Goal: Information Seeking & Learning: Learn about a topic

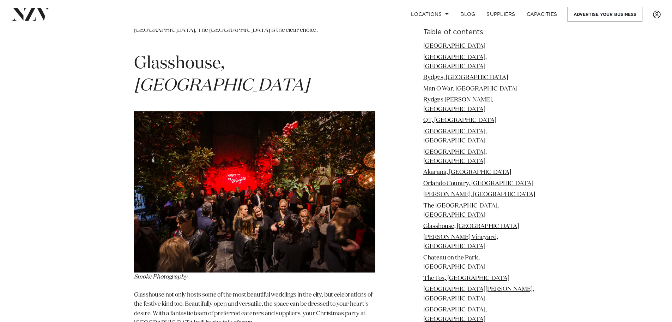
scroll to position [4349, 0]
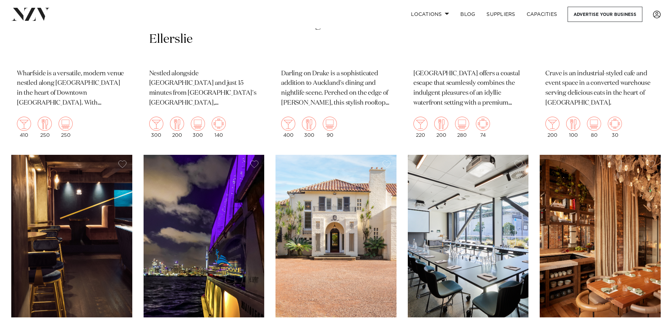
scroll to position [2047, 0]
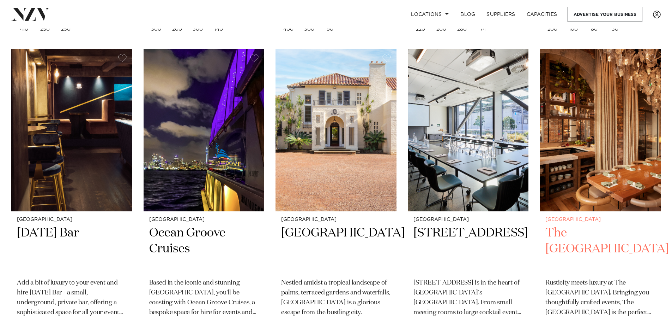
click at [610, 179] on img at bounding box center [600, 130] width 121 height 162
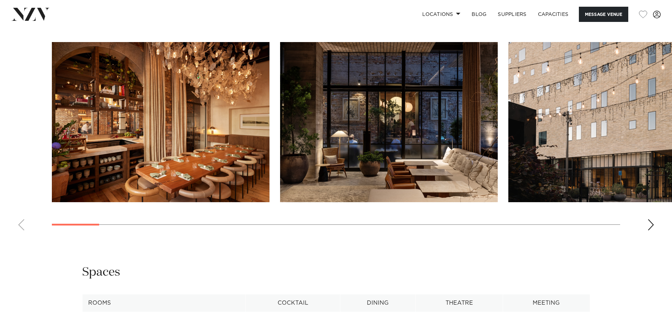
scroll to position [1165, 0]
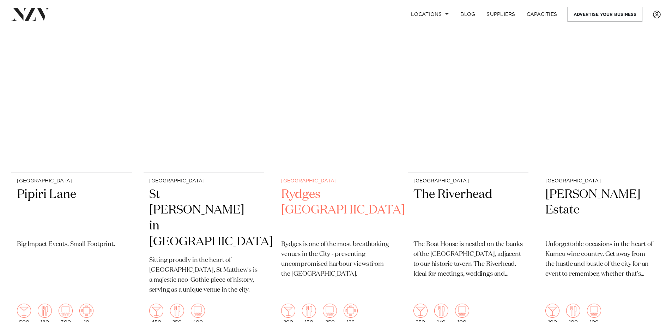
scroll to position [1459, 0]
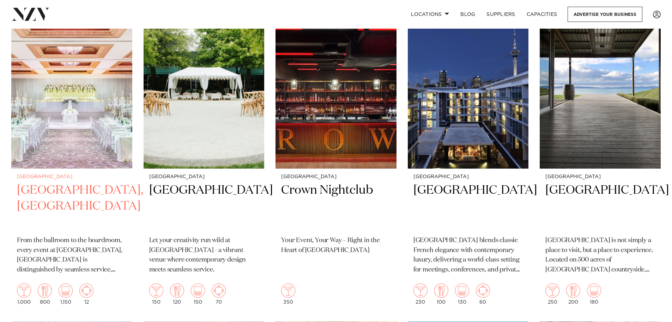
click at [103, 116] on img at bounding box center [71, 87] width 121 height 162
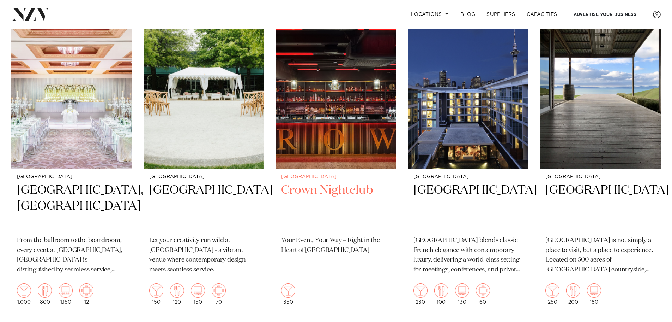
scroll to position [1671, 0]
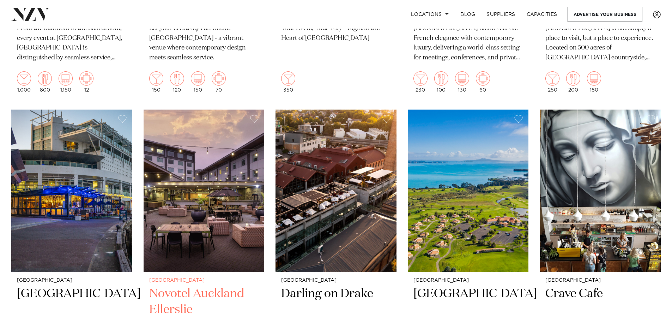
click at [221, 234] on img at bounding box center [204, 190] width 121 height 162
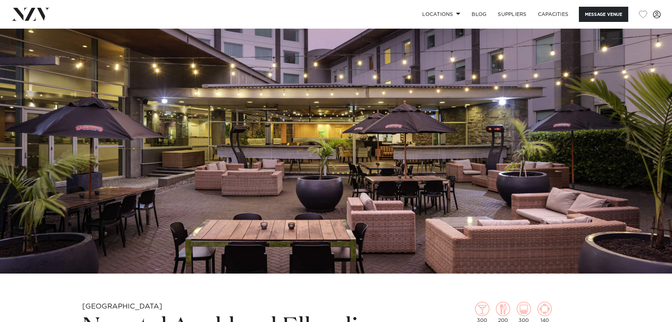
scroll to position [35, 0]
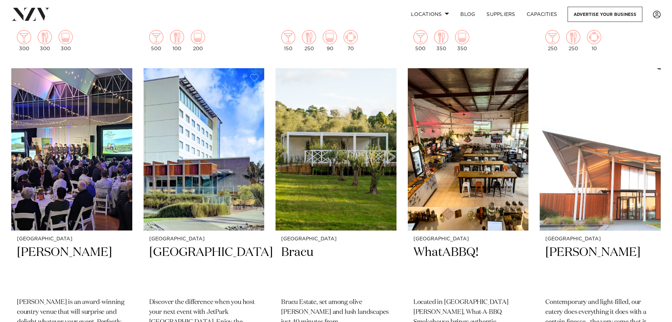
scroll to position [2693, 0]
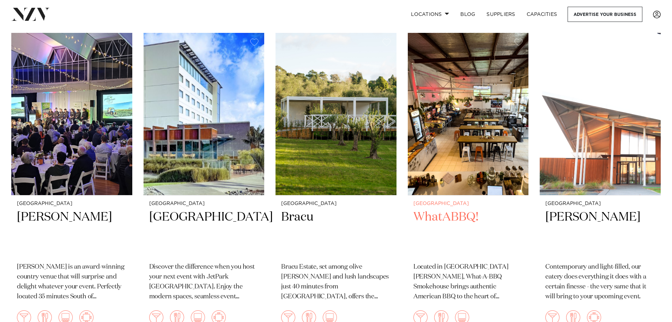
click at [464, 123] on img at bounding box center [468, 114] width 121 height 162
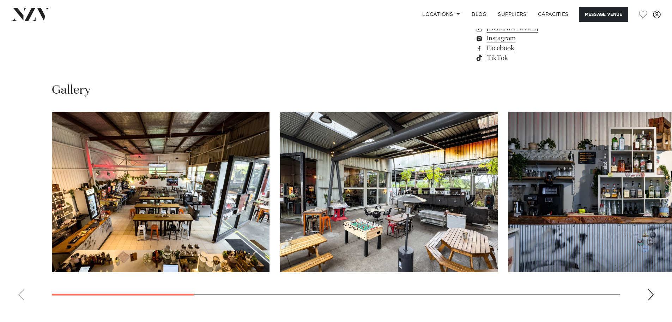
scroll to position [706, 0]
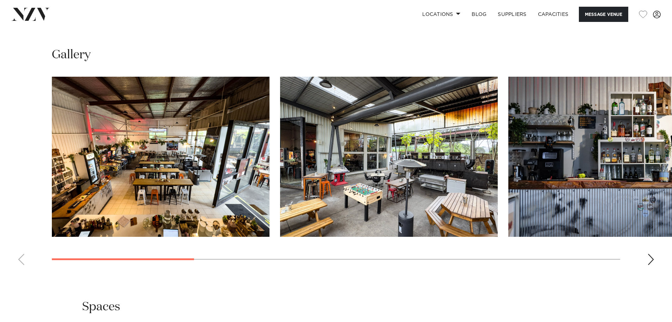
click at [656, 261] on swiper-container at bounding box center [336, 174] width 672 height 194
click at [658, 260] on swiper-container at bounding box center [336, 174] width 672 height 194
click at [651, 261] on div "Next slide" at bounding box center [651, 258] width 7 height 11
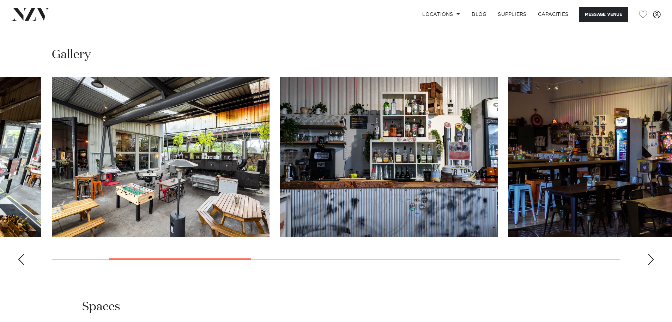
click at [651, 261] on div "Next slide" at bounding box center [651, 258] width 7 height 11
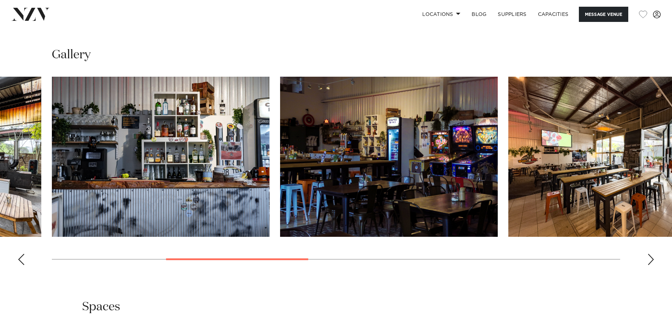
click at [651, 261] on div "Next slide" at bounding box center [651, 258] width 7 height 11
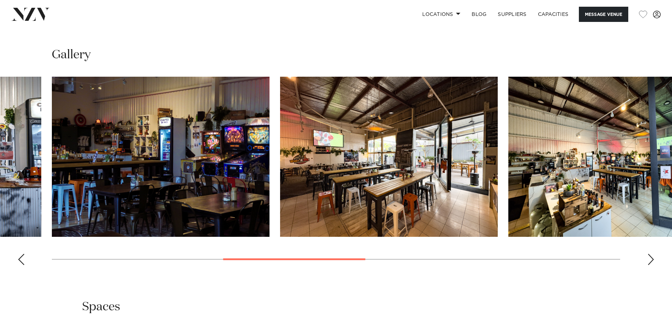
click at [651, 261] on div "Next slide" at bounding box center [651, 258] width 7 height 11
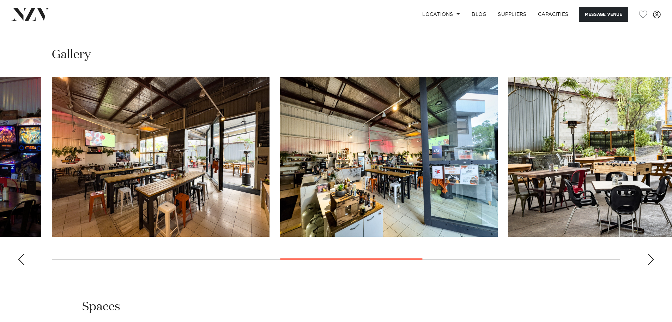
click at [651, 261] on div "Next slide" at bounding box center [651, 258] width 7 height 11
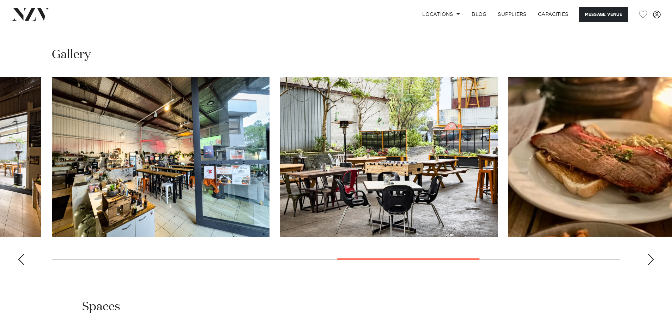
click at [651, 261] on div "Next slide" at bounding box center [651, 258] width 7 height 11
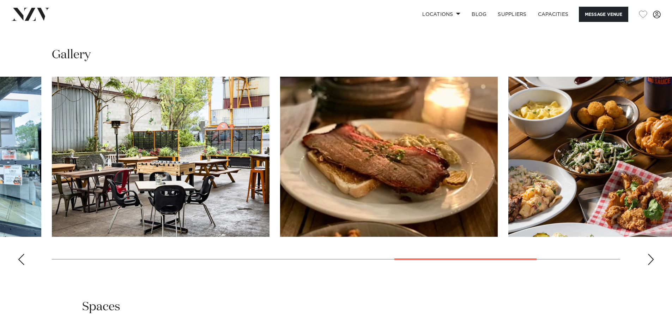
click at [651, 261] on div "Next slide" at bounding box center [651, 258] width 7 height 11
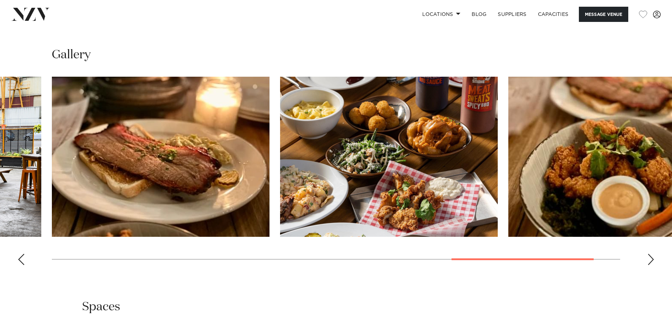
click at [651, 261] on div "Next slide" at bounding box center [651, 258] width 7 height 11
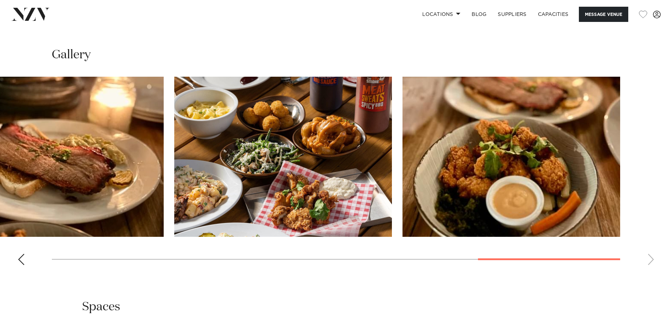
click at [651, 261] on swiper-container at bounding box center [336, 174] width 672 height 194
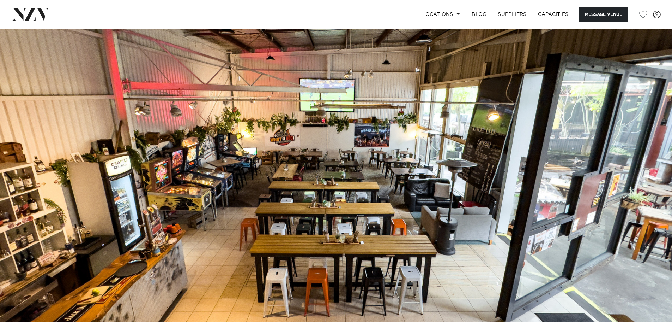
scroll to position [318, 0]
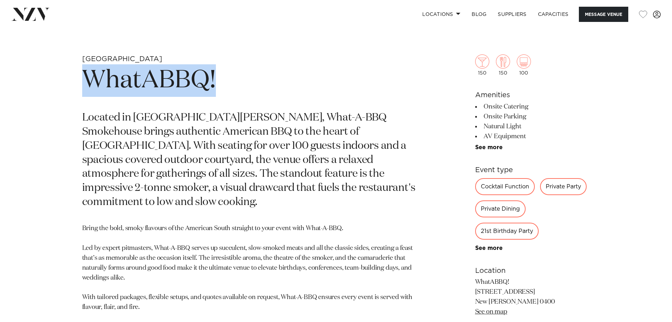
drag, startPoint x: 226, startPoint y: 82, endPoint x: 89, endPoint y: 86, distance: 136.6
click at [89, 86] on h1 "WhatABBQ!" at bounding box center [253, 80] width 343 height 32
copy h1 "WhatABBQ!"
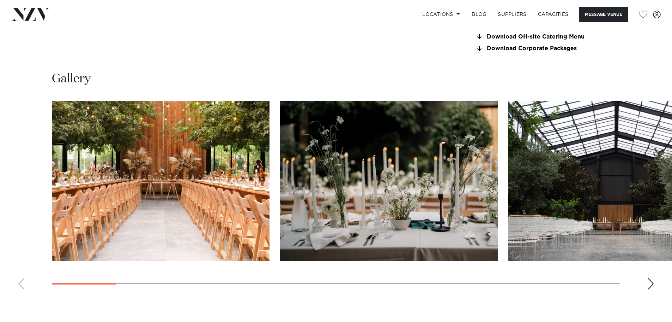
scroll to position [635, 0]
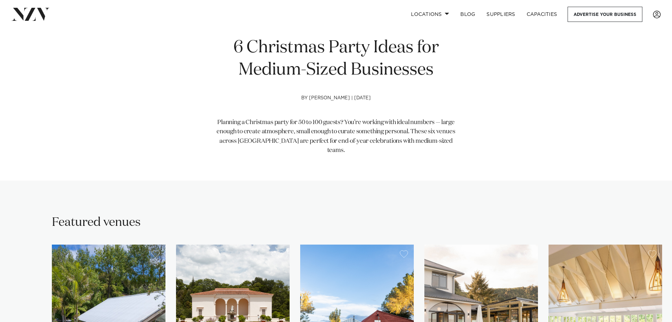
scroll to position [459, 0]
